Goal: Transaction & Acquisition: Purchase product/service

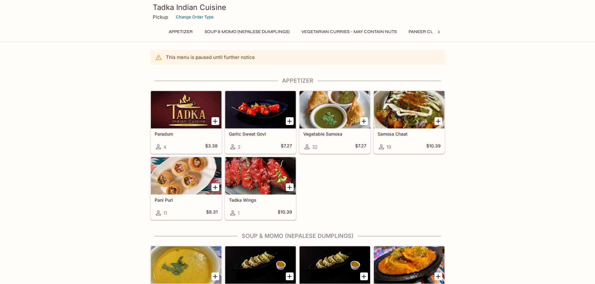
click at [215, 188] on icon "Add Pani Puri" at bounding box center [215, 187] width 4 height 4
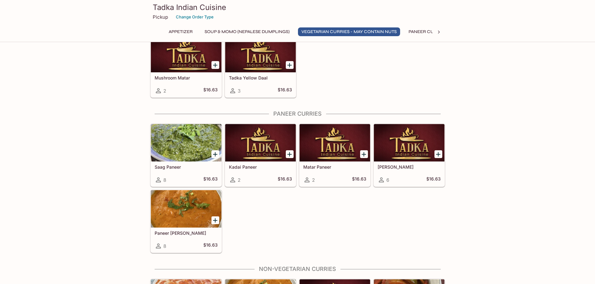
scroll to position [531, 0]
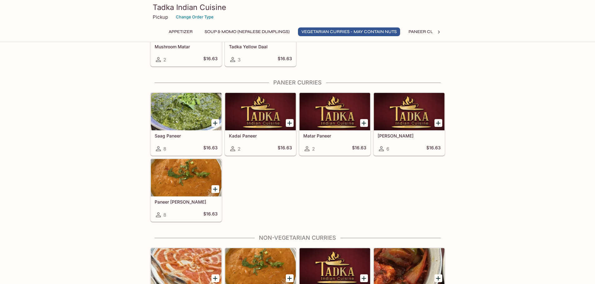
click at [161, 217] on icon at bounding box center [158, 214] width 7 height 7
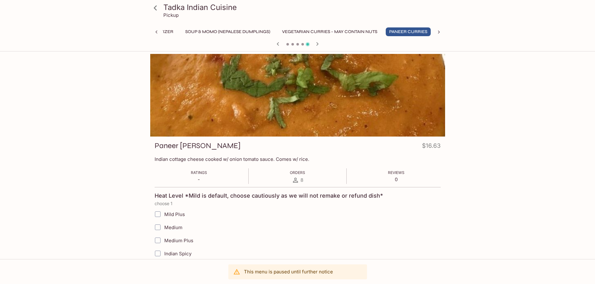
scroll to position [0, 20]
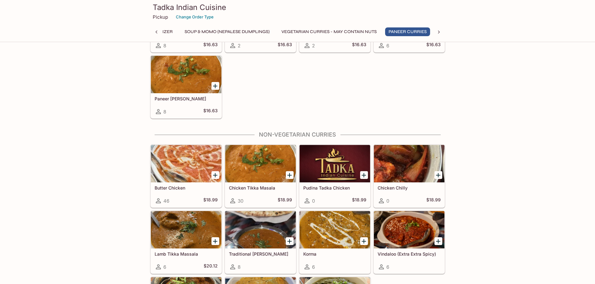
scroll to position [665, 0]
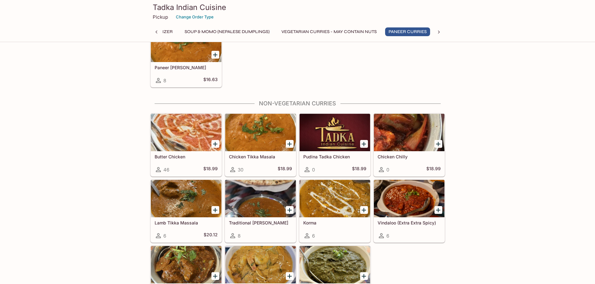
click at [288, 144] on icon "Add Chicken Tikka Masala" at bounding box center [289, 144] width 4 height 4
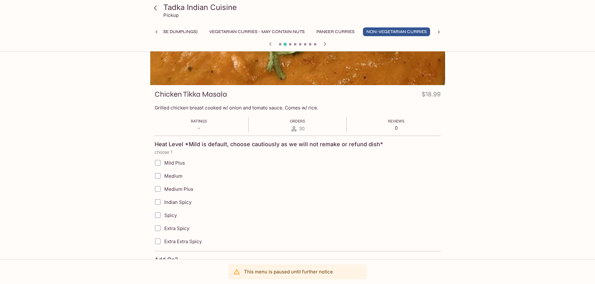
scroll to position [62, 0]
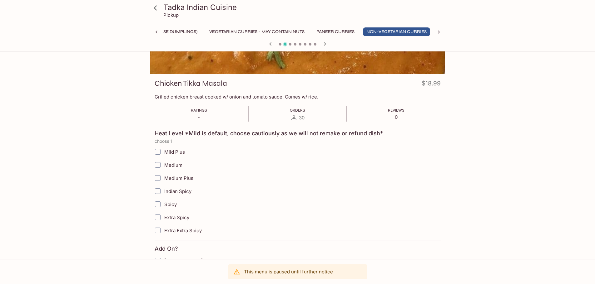
click at [171, 152] on span "Mild Plus" at bounding box center [174, 152] width 21 height 6
click at [164, 152] on input "Mild Plus" at bounding box center [157, 152] width 12 height 12
checkbox input "true"
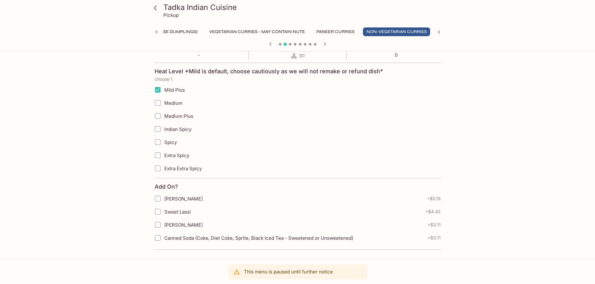
scroll to position [0, 0]
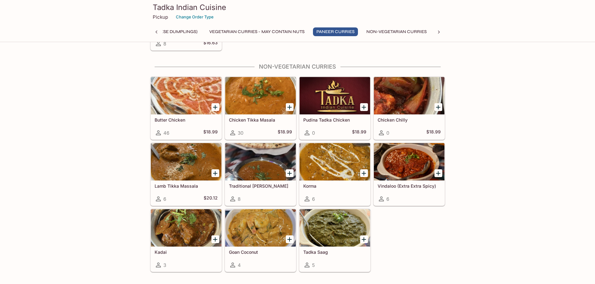
scroll to position [696, 0]
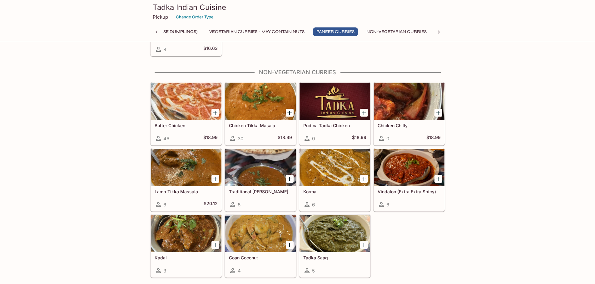
click at [362, 179] on icon "Add Korma" at bounding box center [363, 179] width 4 height 4
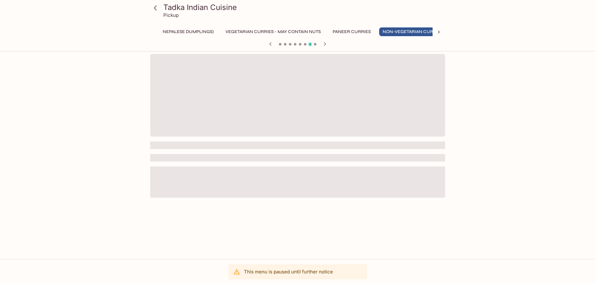
scroll to position [0, 92]
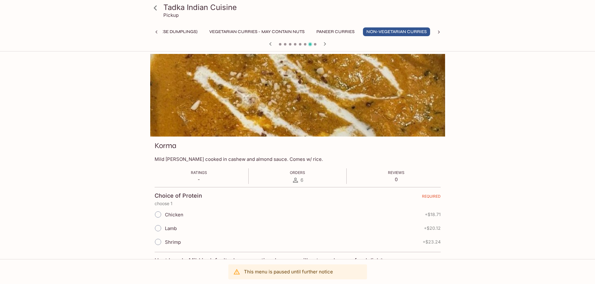
click at [167, 215] on span "Chicken" at bounding box center [174, 215] width 18 height 6
click at [164, 215] on input "Chicken" at bounding box center [157, 214] width 13 height 13
radio input "true"
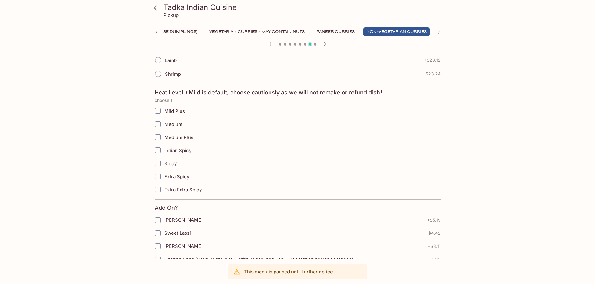
scroll to position [187, 0]
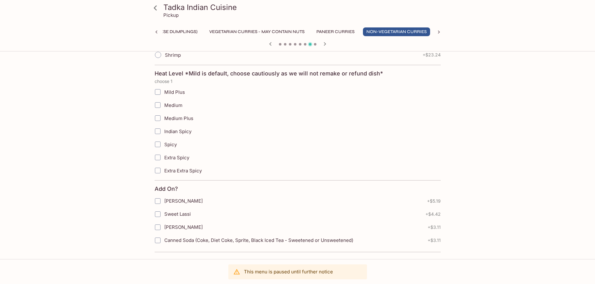
click at [169, 90] on span "Mild Plus" at bounding box center [174, 92] width 21 height 6
click at [164, 90] on input "Mild Plus" at bounding box center [157, 92] width 12 height 12
checkbox input "true"
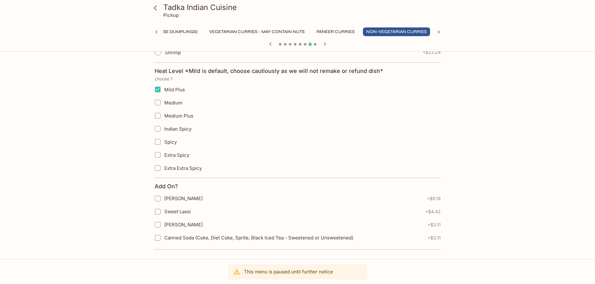
drag, startPoint x: 566, startPoint y: 133, endPoint x: 552, endPoint y: 127, distance: 15.1
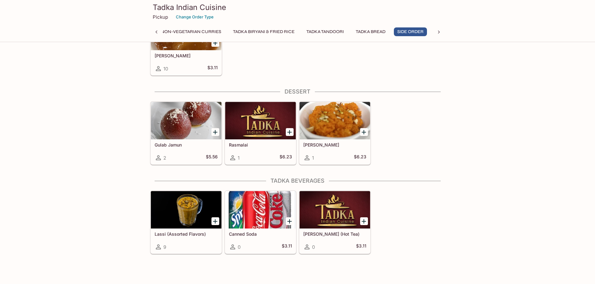
scroll to position [1389, 0]
